Goal: Transaction & Acquisition: Book appointment/travel/reservation

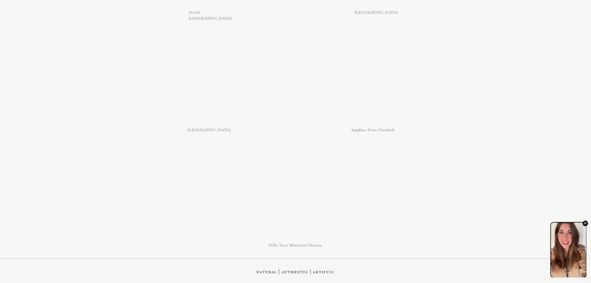
scroll to position [3393, 0]
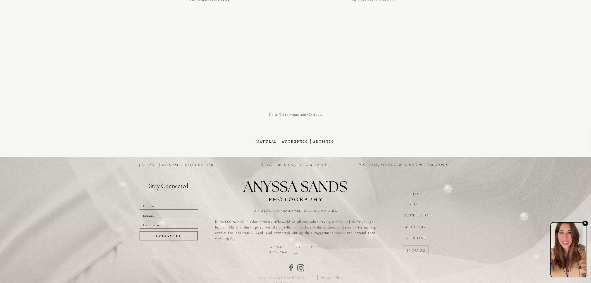
drag, startPoint x: 592, startPoint y: 21, endPoint x: 19, endPoint y: 55, distance: 574.2
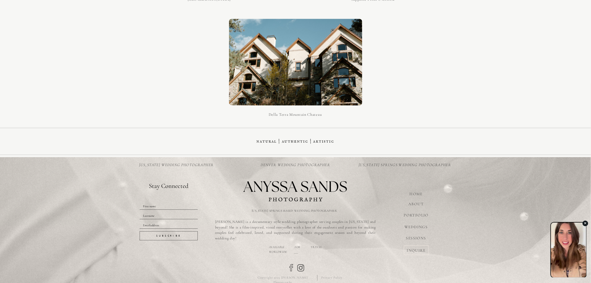
click at [420, 247] on div at bounding box center [416, 249] width 25 height 9
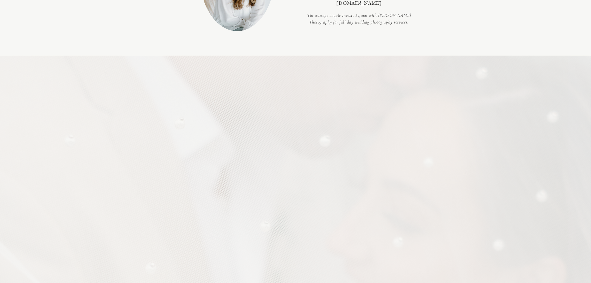
scroll to position [382, 0]
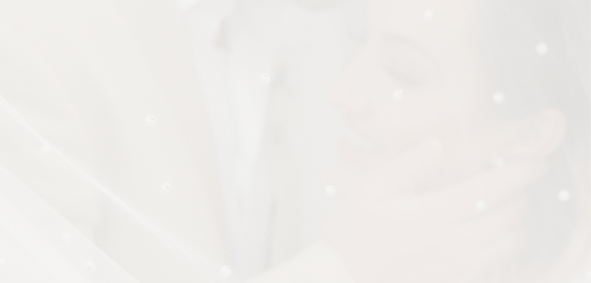
scroll to position [482, 0]
